Goal: Information Seeking & Learning: Understand process/instructions

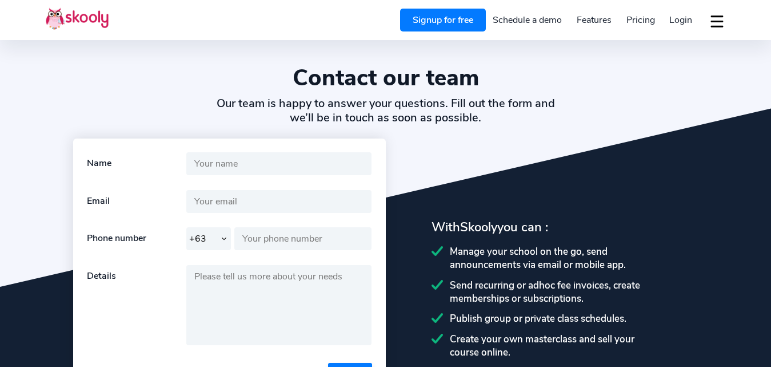
select select "63"
select select "en"
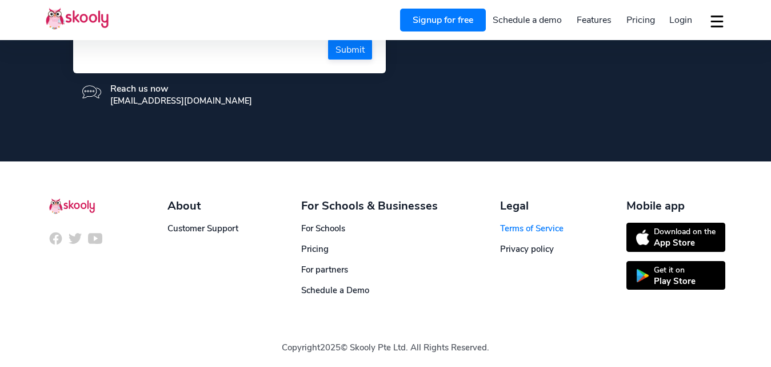
click at [503, 230] on link "Terms of Service" at bounding box center [531, 227] width 63 height 11
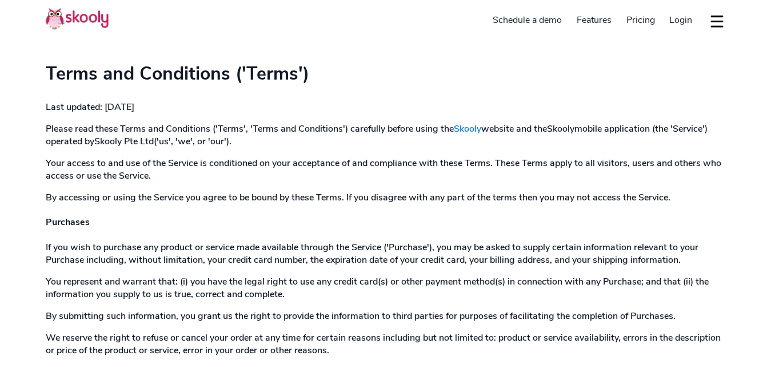
select select "en"
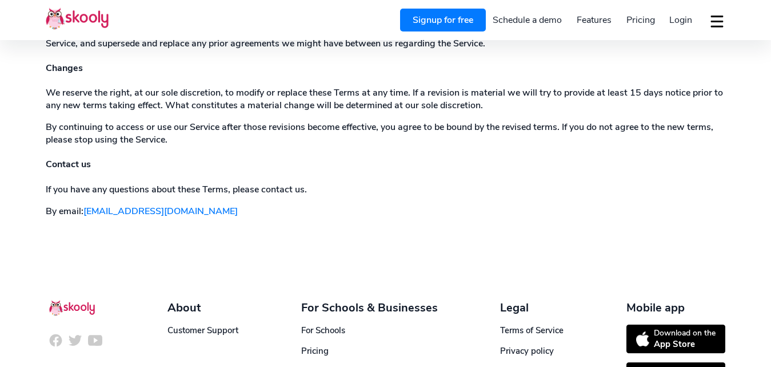
scroll to position [2111, 0]
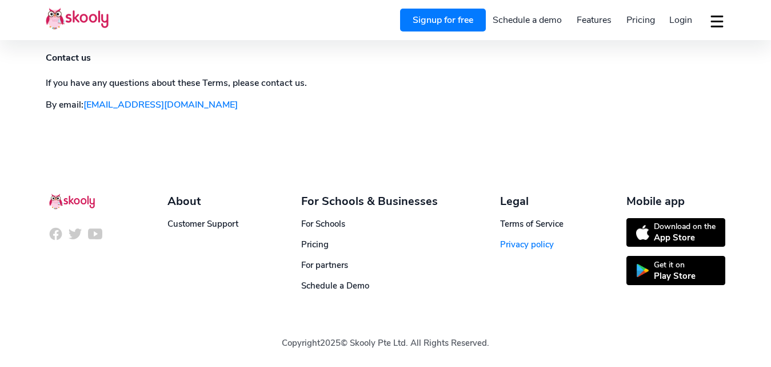
click at [511, 245] on link "Privacy policy" at bounding box center [527, 243] width 54 height 11
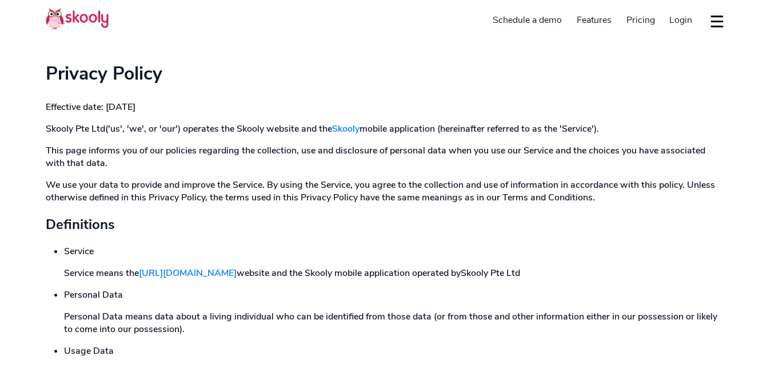
select select "en"
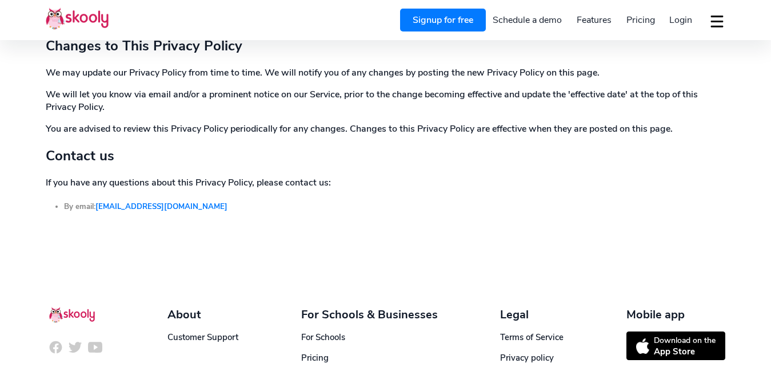
scroll to position [3798, 0]
